Goal: Contribute content

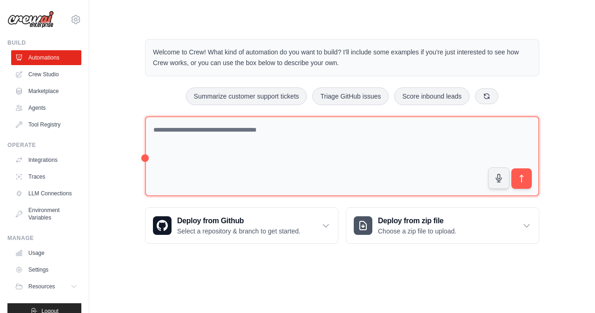
click at [411, 129] on textarea at bounding box center [342, 156] width 394 height 80
type textarea "*"
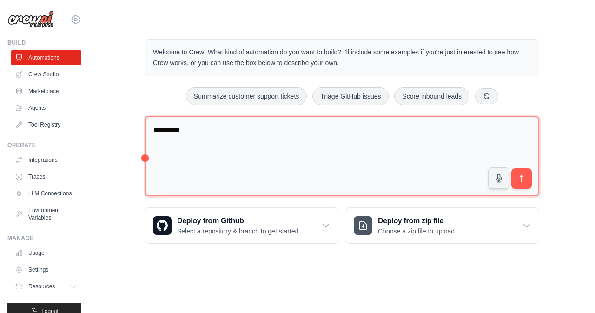
type textarea "**********"
type textarea "*"
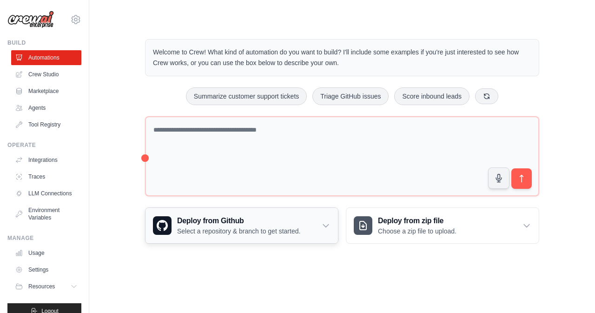
click at [330, 225] on icon at bounding box center [325, 225] width 9 height 9
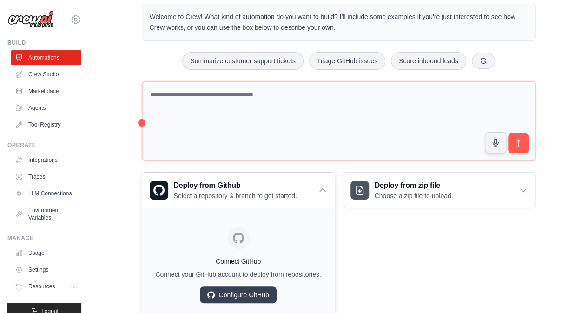
scroll to position [67, 0]
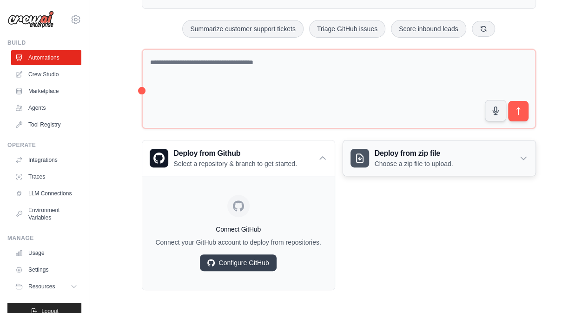
click at [526, 167] on div "Deploy from zip file Choose a zip file to upload." at bounding box center [439, 157] width 192 height 35
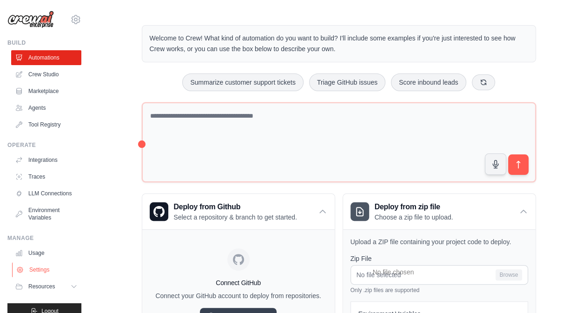
scroll to position [0, 0]
